Goal: Task Accomplishment & Management: Use online tool/utility

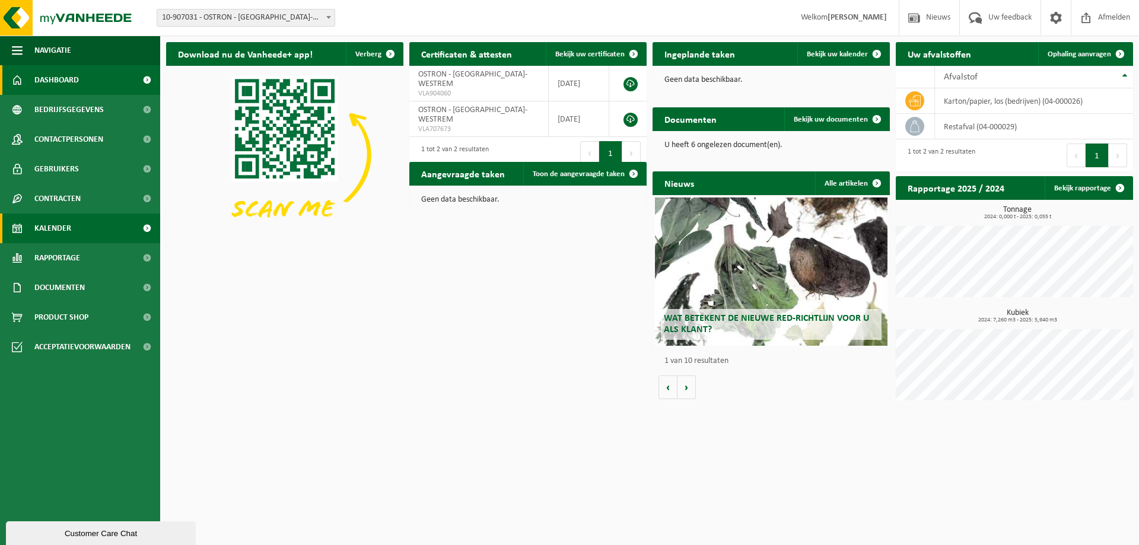
click at [90, 226] on link "Kalender" at bounding box center [80, 229] width 160 height 30
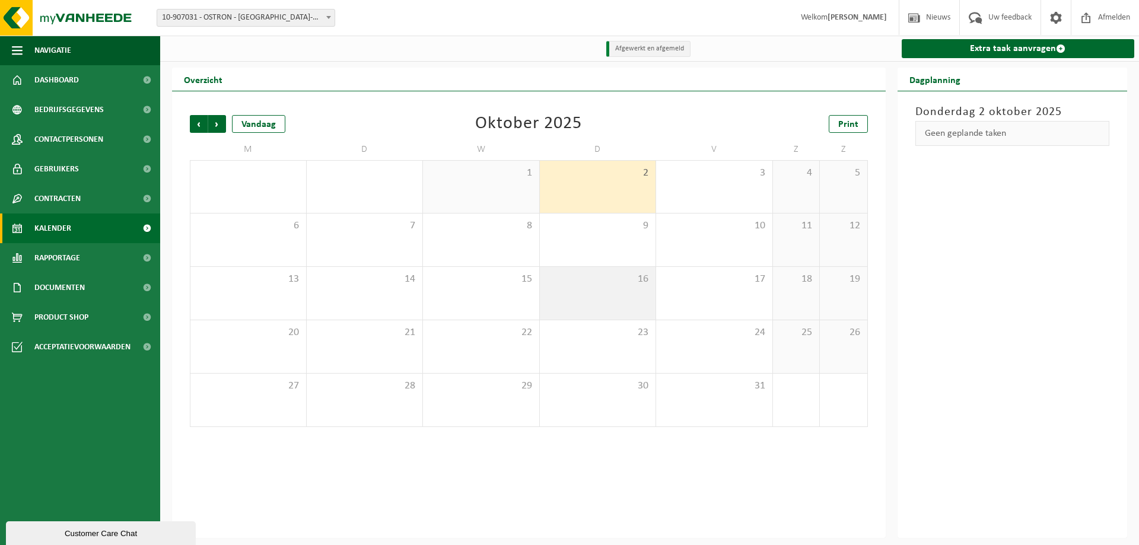
click at [573, 282] on span "16" at bounding box center [598, 279] width 104 height 13
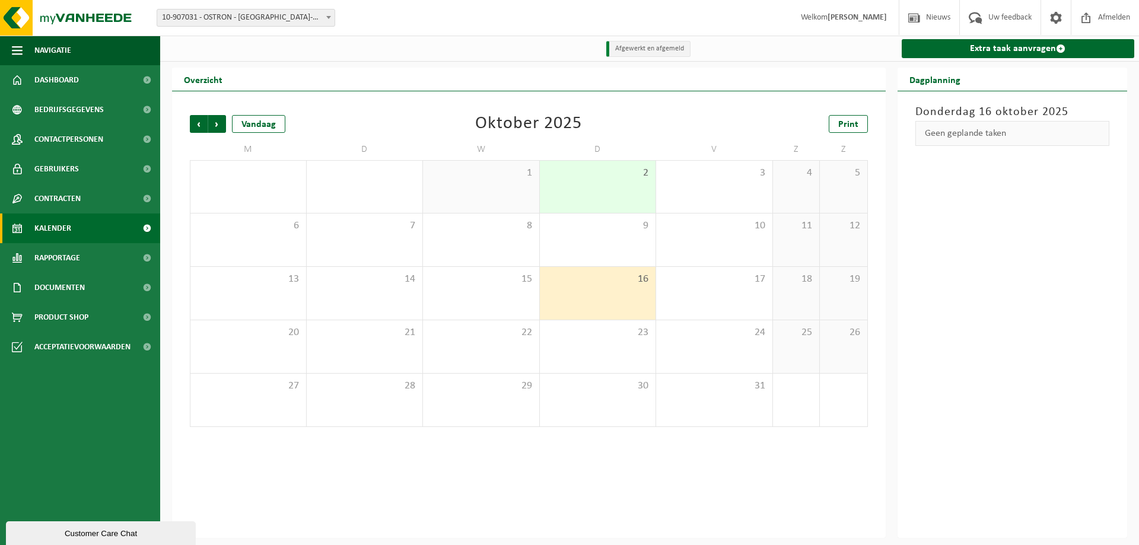
click at [570, 187] on div "2" at bounding box center [598, 187] width 116 height 52
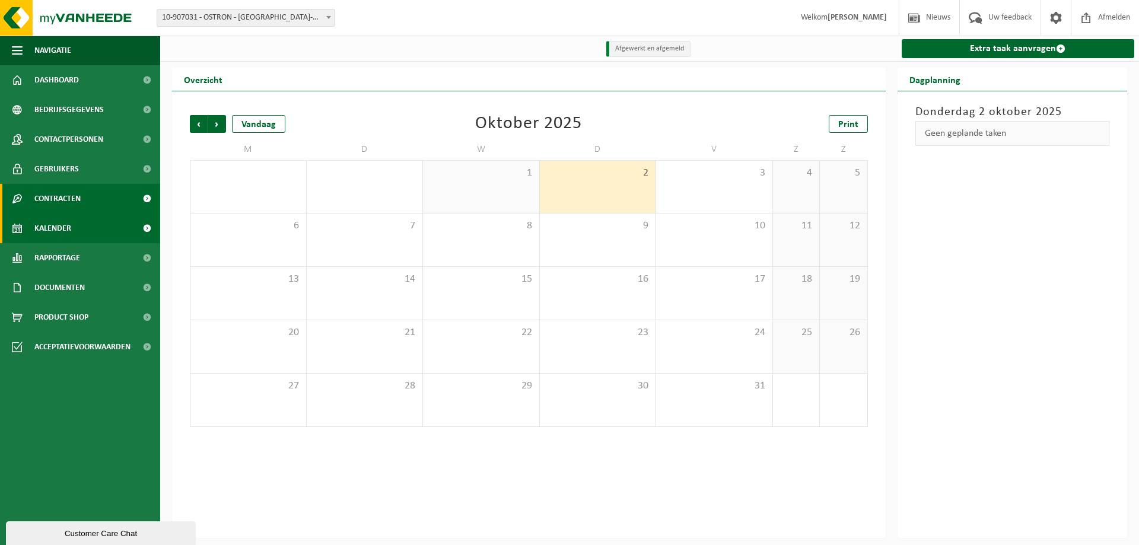
click at [100, 204] on link "Contracten" at bounding box center [80, 199] width 160 height 30
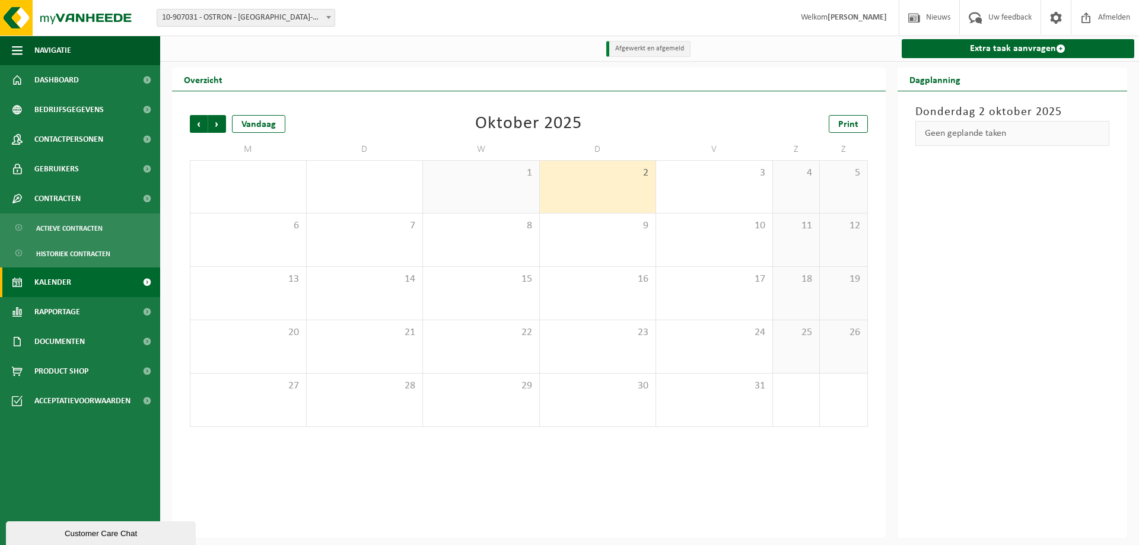
click at [87, 283] on link "Kalender" at bounding box center [80, 283] width 160 height 30
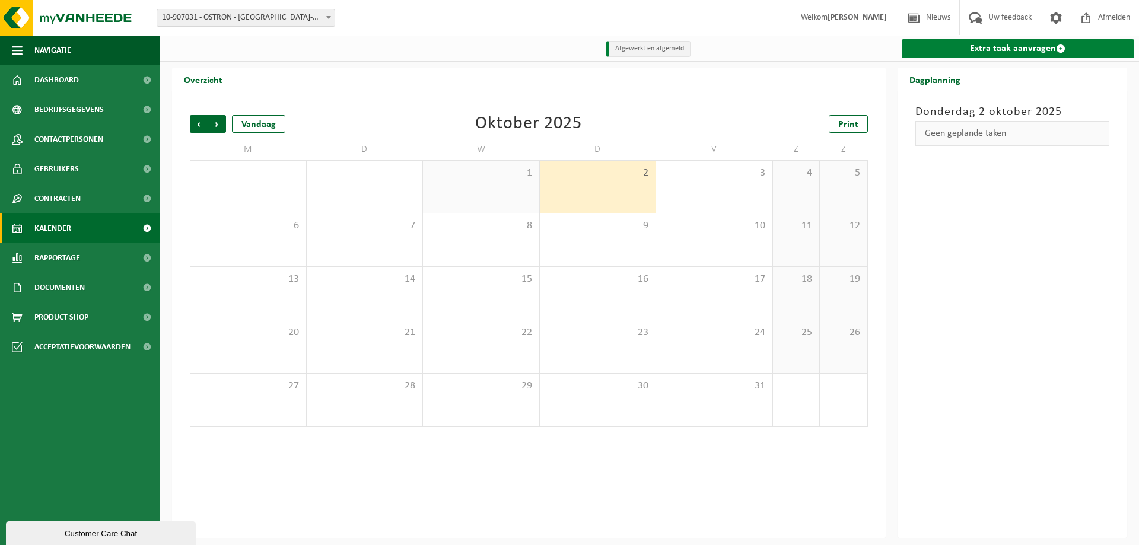
click at [975, 51] on link "Extra taak aanvragen" at bounding box center [1018, 48] width 233 height 19
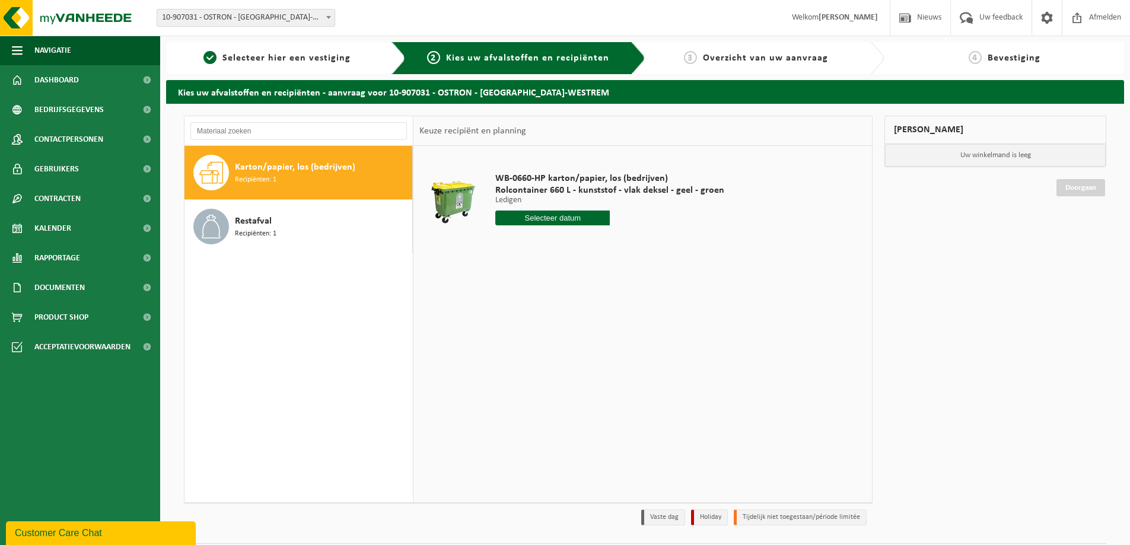
click at [538, 220] on input "text" at bounding box center [552, 218] width 115 height 15
click at [593, 320] on div "17" at bounding box center [590, 323] width 21 height 19
type input "Van 2025-10-17"
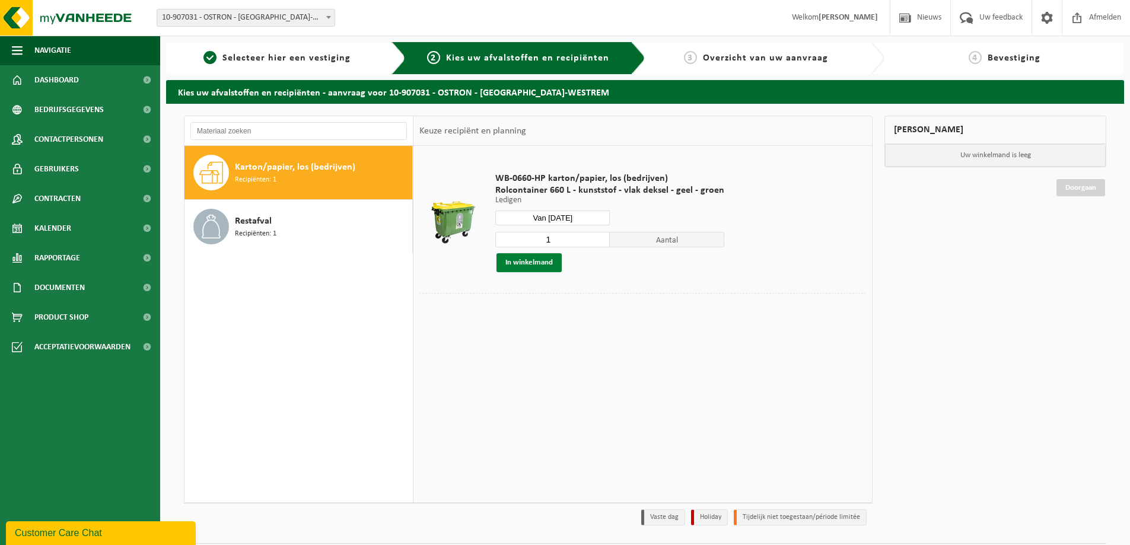
click at [526, 266] on button "In winkelmand" at bounding box center [529, 262] width 65 height 19
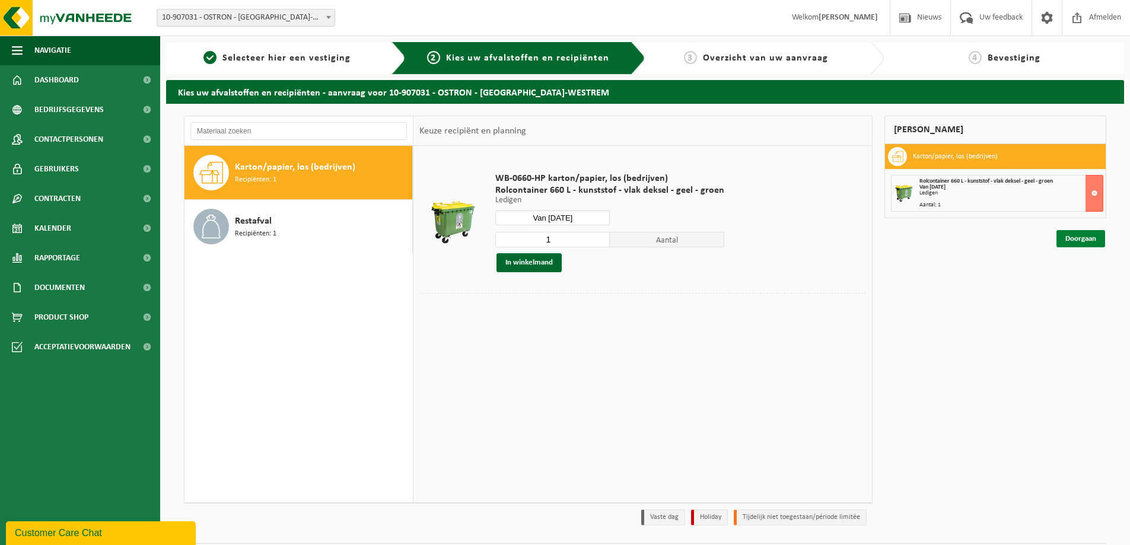
click at [1078, 240] on link "Doorgaan" at bounding box center [1081, 238] width 49 height 17
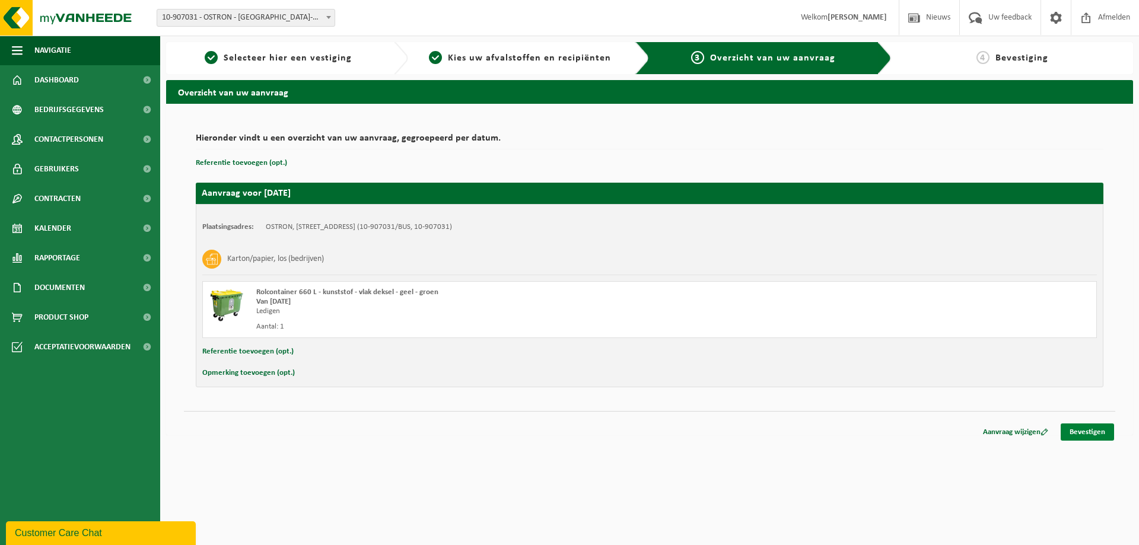
click at [1095, 430] on link "Bevestigen" at bounding box center [1087, 432] width 53 height 17
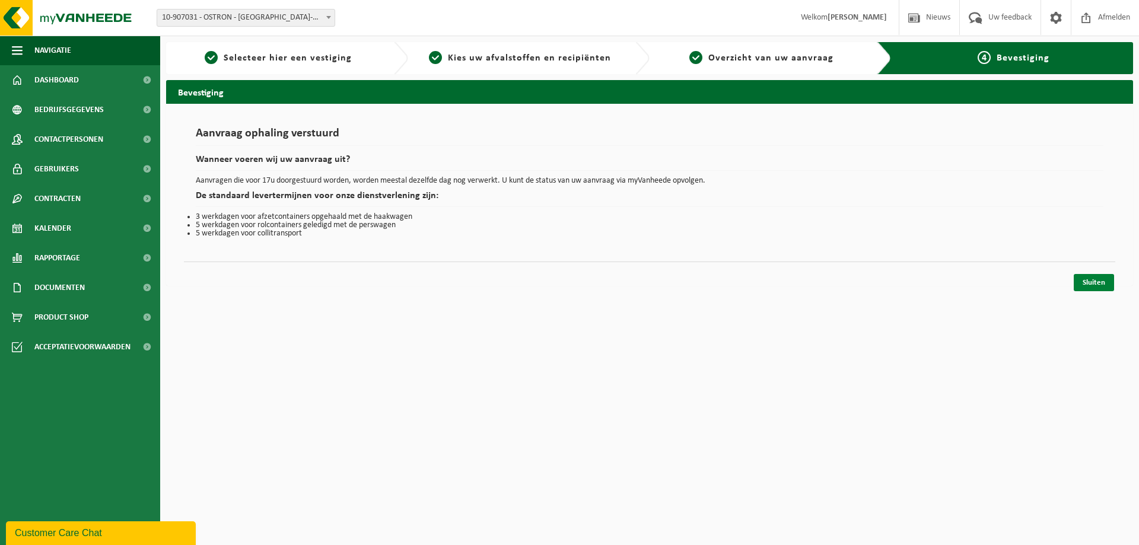
click at [1105, 285] on link "Sluiten" at bounding box center [1094, 282] width 40 height 17
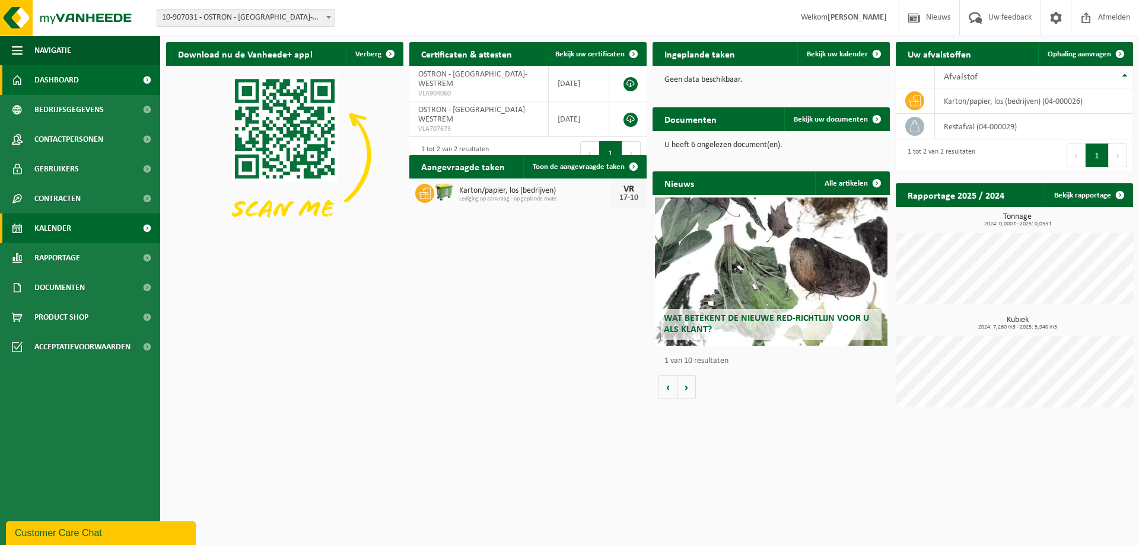
click at [88, 220] on link "Kalender" at bounding box center [80, 229] width 160 height 30
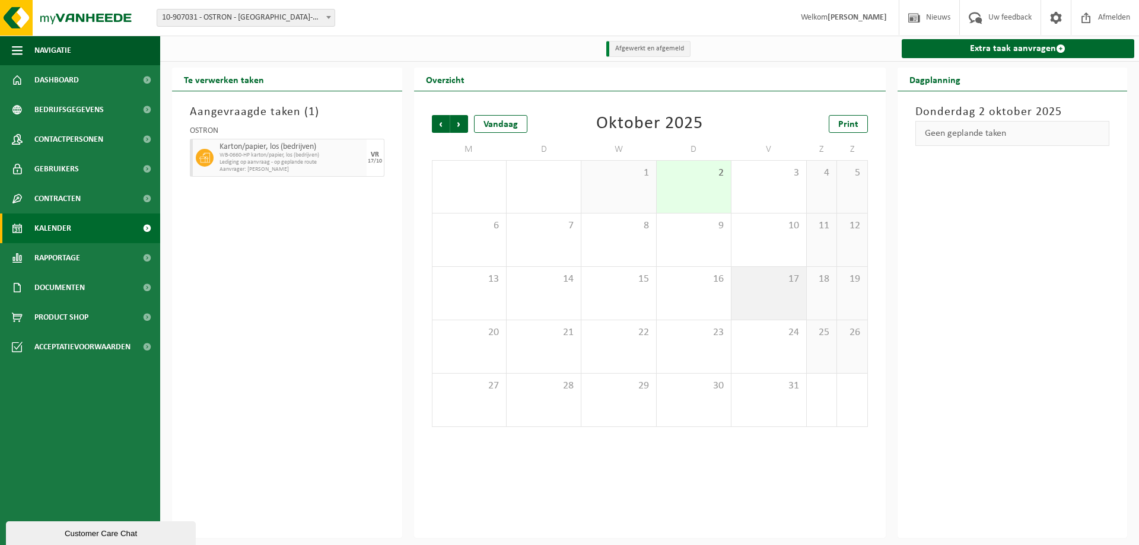
click at [768, 288] on div "17" at bounding box center [769, 293] width 74 height 53
click at [301, 218] on div "Aangevraagde taken ( 1 ) OSTRON Karton/papier, los (bedrijven) WB-0660-HP karto…" at bounding box center [287, 314] width 230 height 447
click at [302, 238] on div "Aangevraagde taken ( 1 ) OSTRON Karton/papier, los (bedrijven) WB-0660-HP karto…" at bounding box center [287, 314] width 230 height 447
